Goal: Information Seeking & Learning: Check status

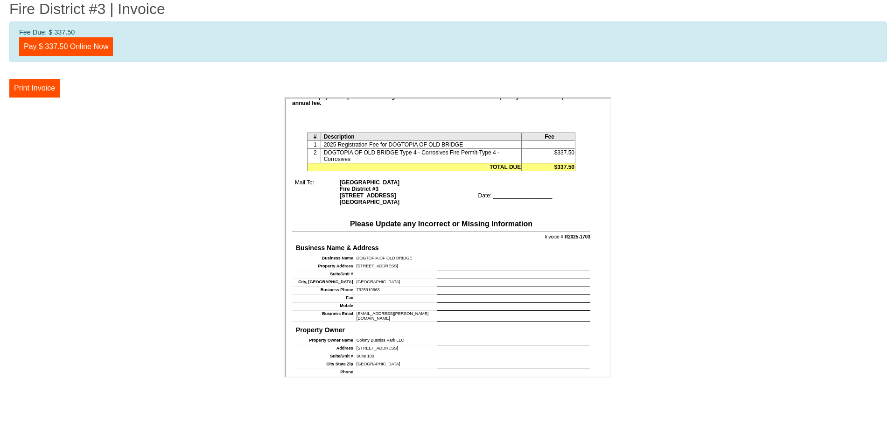
scroll to position [187, 0]
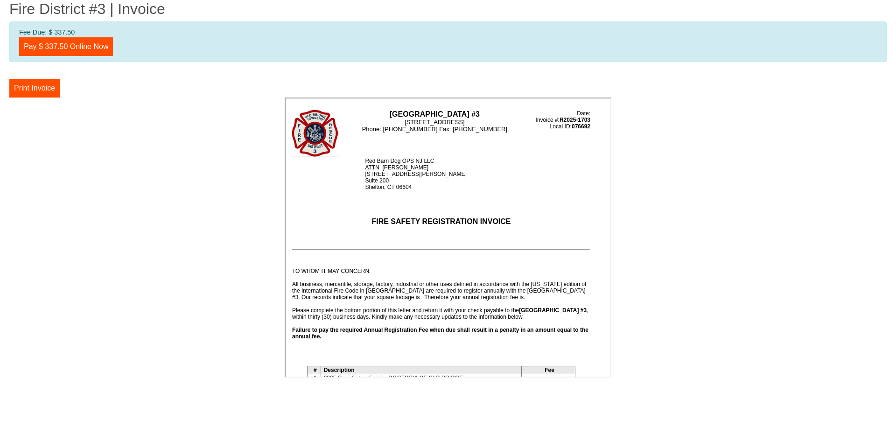
drag, startPoint x: 609, startPoint y: 353, endPoint x: 901, endPoint y: 169, distance: 345.6
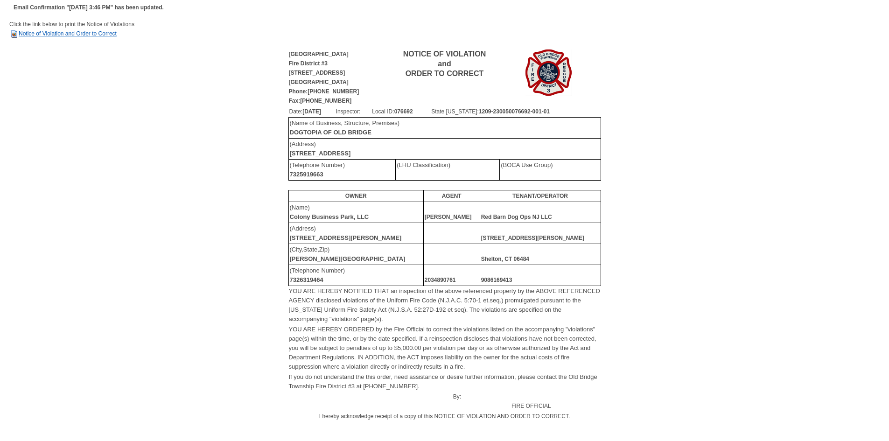
click at [102, 35] on link "Notice of Violation and Order to Correct" at bounding box center [62, 33] width 107 height 7
